Goal: Task Accomplishment & Management: Manage account settings

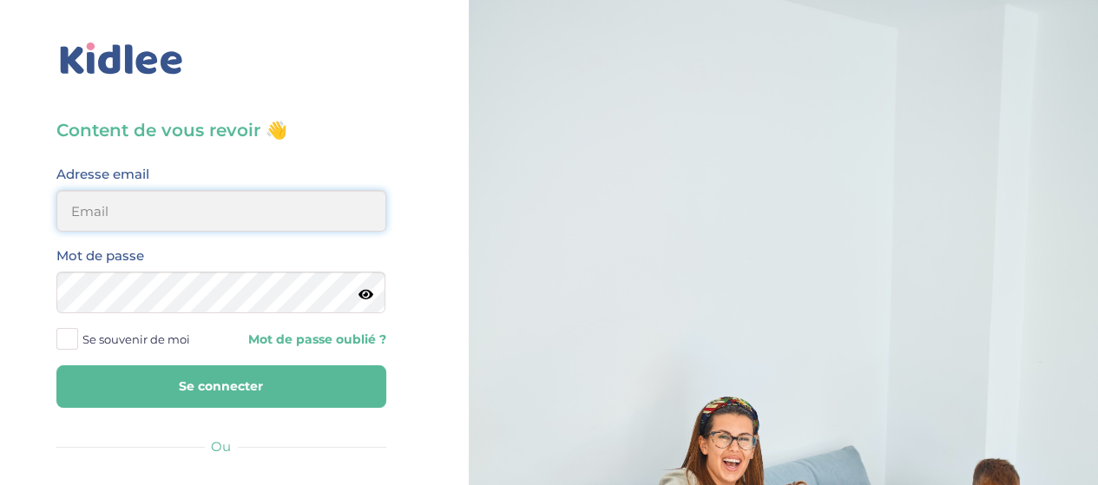
click at [252, 208] on input "email" at bounding box center [221, 211] width 330 height 42
click at [0, 213] on div "Content de vous revoir 👋 Avant de poursuivre veuillez vérifier que tous les cha…" at bounding box center [221, 415] width 469 height 830
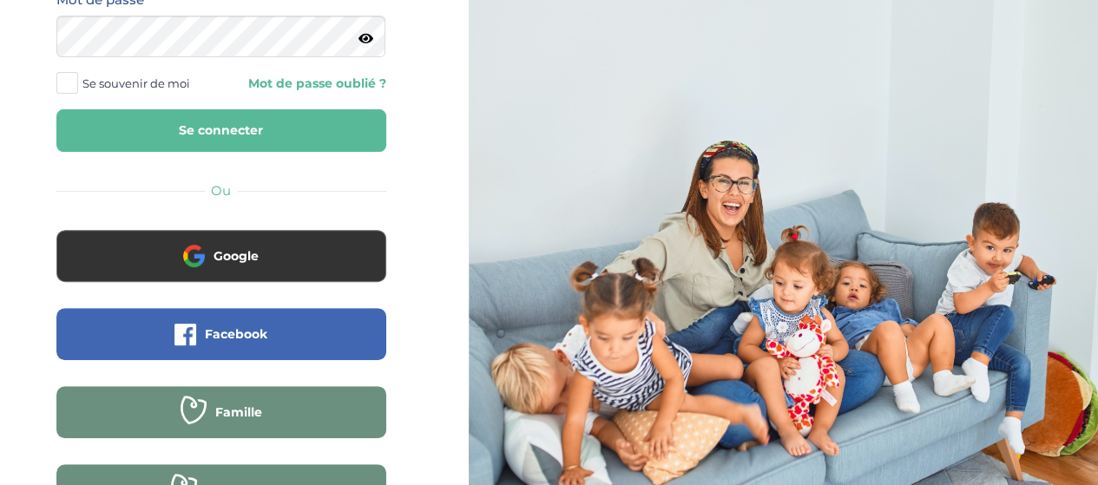
scroll to position [263, 0]
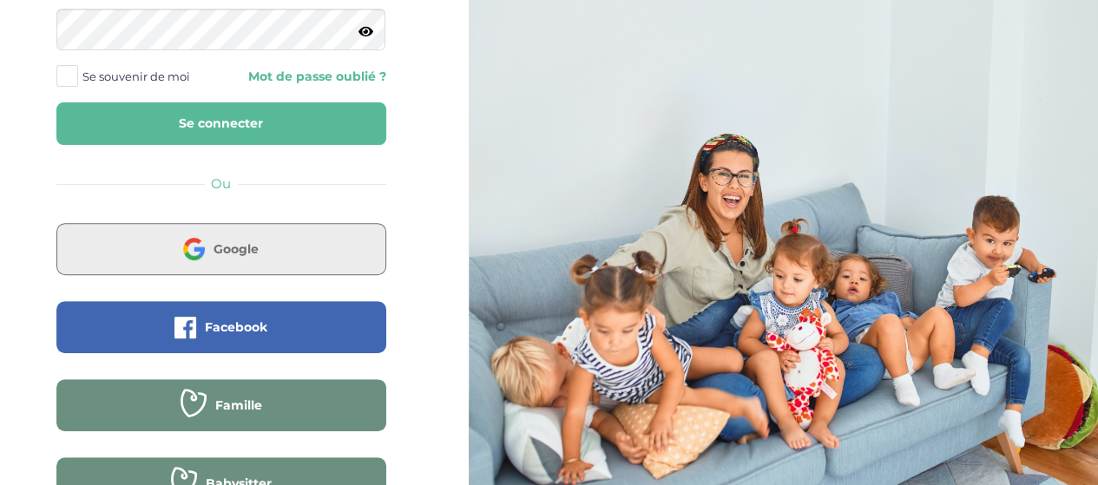
click at [141, 268] on button "Google" at bounding box center [221, 249] width 330 height 52
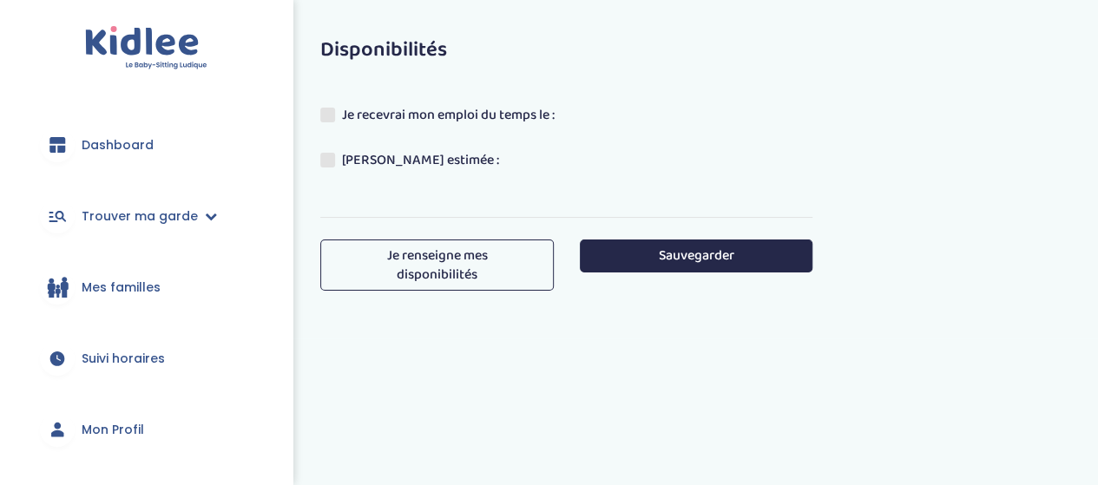
click at [458, 263] on link "Je renseigne mes disponibilités" at bounding box center [437, 265] width 234 height 51
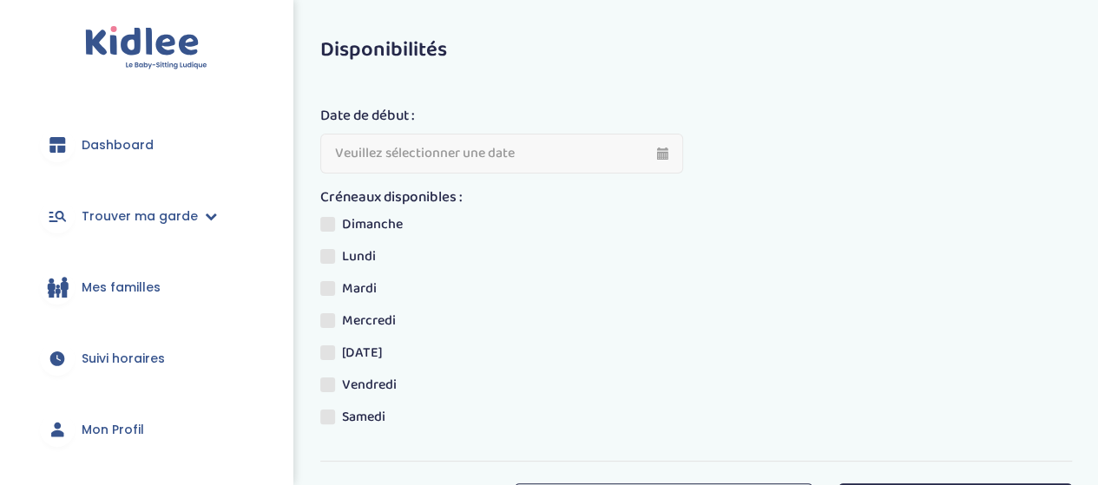
click at [326, 355] on span at bounding box center [327, 353] width 15 height 15
click at [0, 0] on input "[DATE]" at bounding box center [0, 0] width 0 height 0
click at [331, 291] on span at bounding box center [327, 288] width 15 height 15
click at [0, 0] on input "Mardi" at bounding box center [0, 0] width 0 height 0
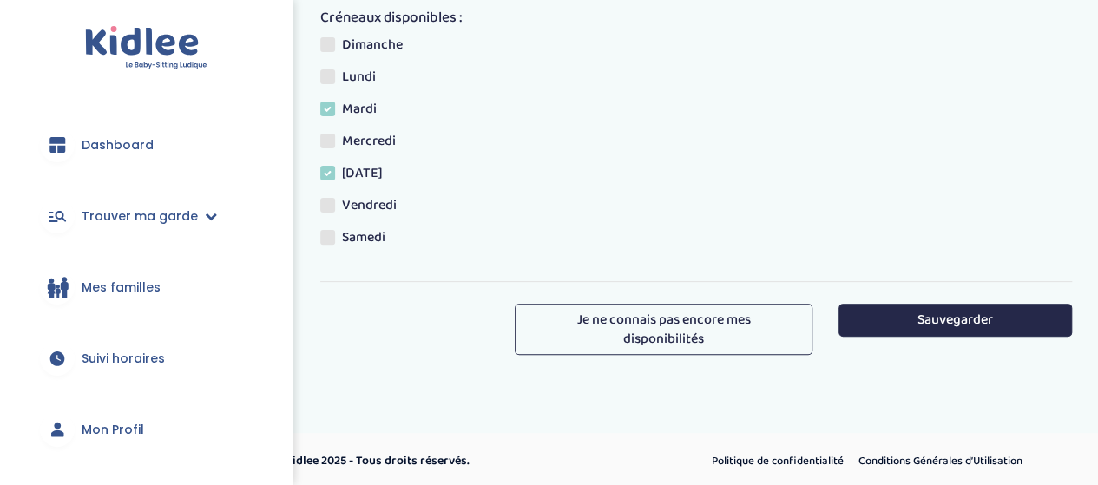
scroll to position [182, 0]
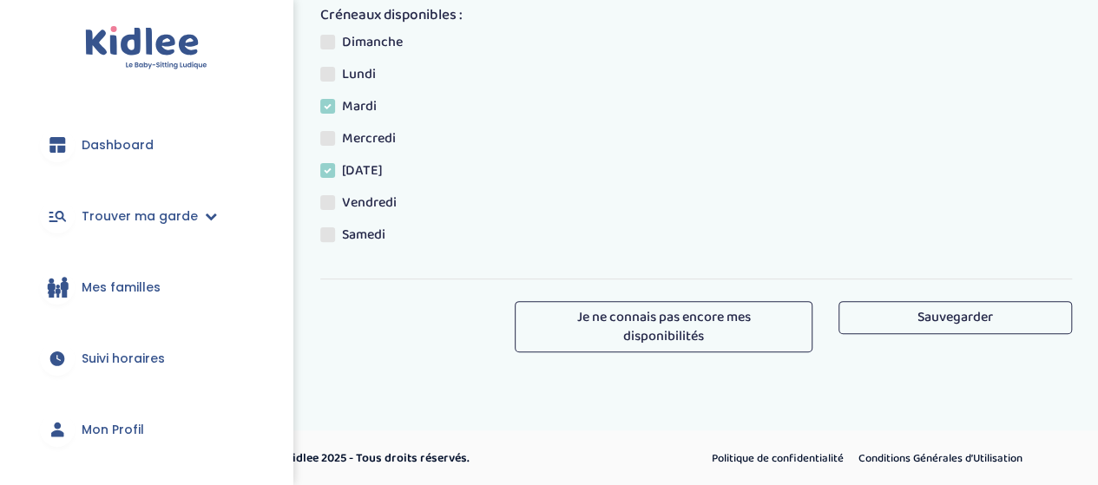
click at [879, 306] on button "Sauvegarder" at bounding box center [956, 317] width 234 height 32
